Goal: Find specific page/section: Find specific page/section

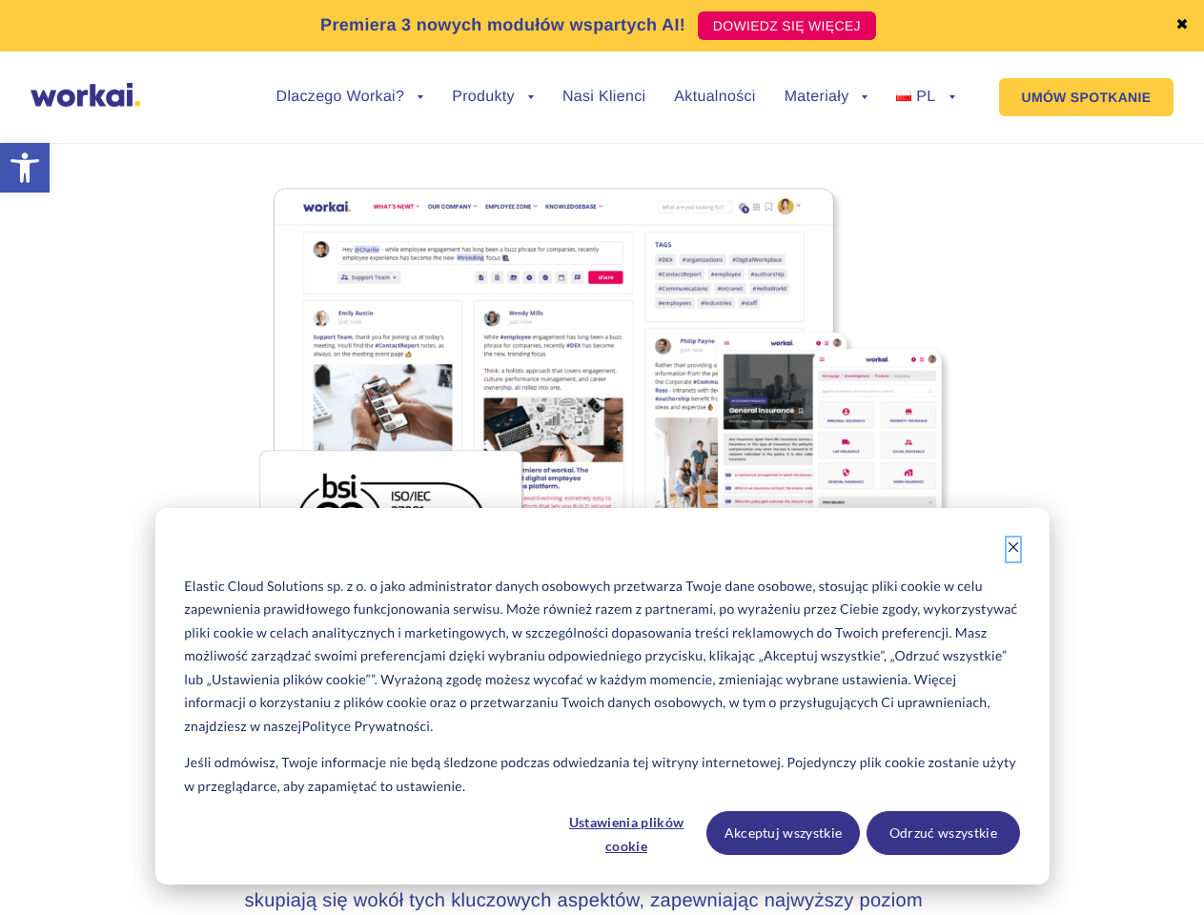
click at [1013, 549] on icon "Dismiss cookie banner" at bounding box center [1012, 546] width 13 height 13
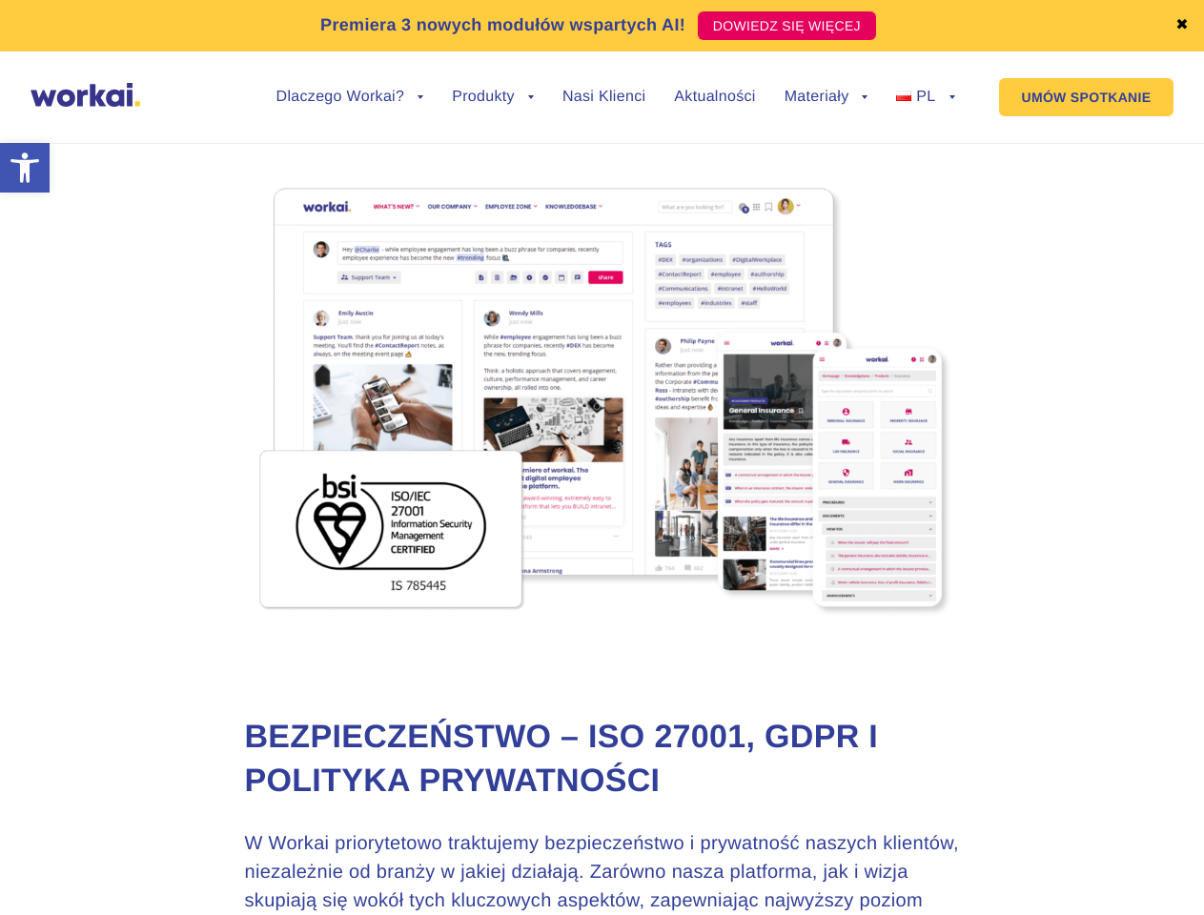
click at [627, 833] on p "W Workai priorytetowo traktujemy bezpieczeństwo i prywatność naszych klientów, …" at bounding box center [602, 886] width 715 height 114
click at [783, 833] on p "W Workai priorytetowo traktujemy bezpieczeństwo i prywatność naszych klientów, …" at bounding box center [602, 886] width 715 height 114
click at [942, 833] on p "W Workai priorytetowo traktujemy bezpieczeństwo i prywatność naszych klientów, …" at bounding box center [602, 886] width 715 height 114
click at [1182, 26] on link "✖" at bounding box center [1181, 25] width 13 height 15
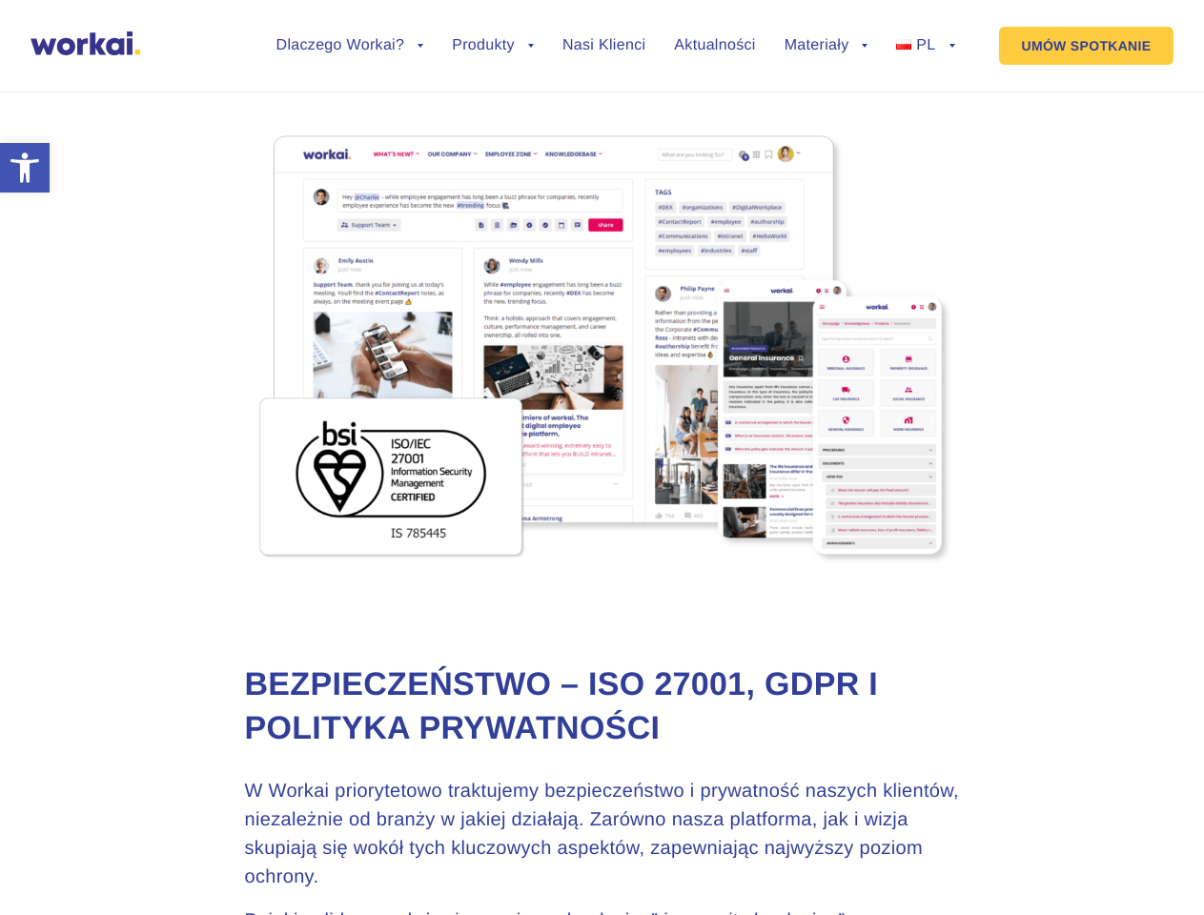
click at [350, 111] on div at bounding box center [602, 99] width 715 height 65
click at [350, 97] on div at bounding box center [602, 99] width 715 height 65
click at [493, 111] on div at bounding box center [602, 99] width 715 height 65
click at [826, 111] on div at bounding box center [602, 99] width 715 height 65
click at [826, 97] on div at bounding box center [602, 99] width 715 height 65
